Goal: Task Accomplishment & Management: Use online tool/utility

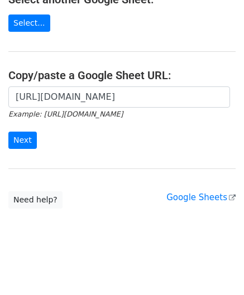
scroll to position [0, 250]
type input "[URL][DOMAIN_NAME]"
click at [27, 135] on input "Next" at bounding box center [22, 140] width 28 height 17
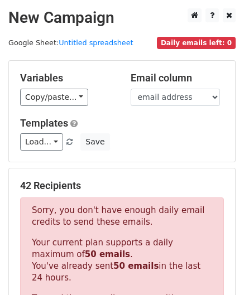
scroll to position [376, 0]
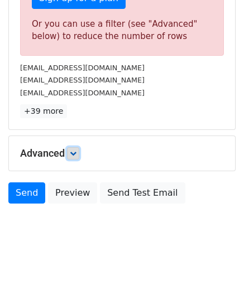
click at [74, 150] on icon at bounding box center [73, 153] width 7 height 7
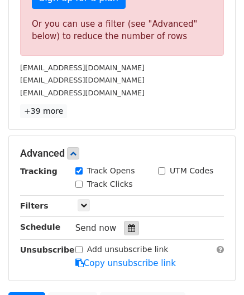
click at [128, 224] on icon at bounding box center [131, 228] width 7 height 8
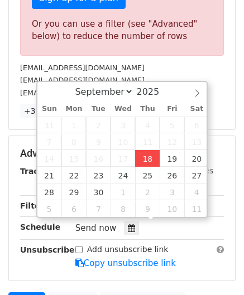
type input "[DATE] 12:00"
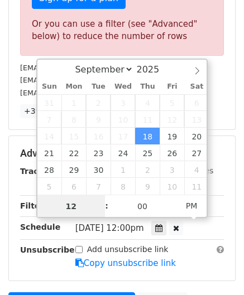
scroll to position [0, 0]
paste input "5"
type input "5"
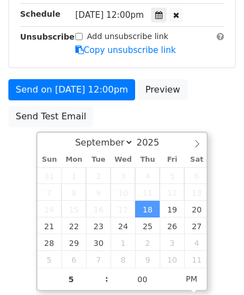
type input "[DATE] 17:00"
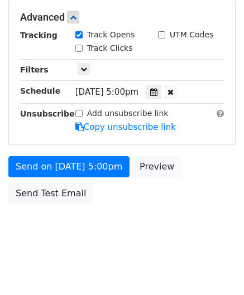
scroll to position [511, 0]
